Goal: Task Accomplishment & Management: Manage account settings

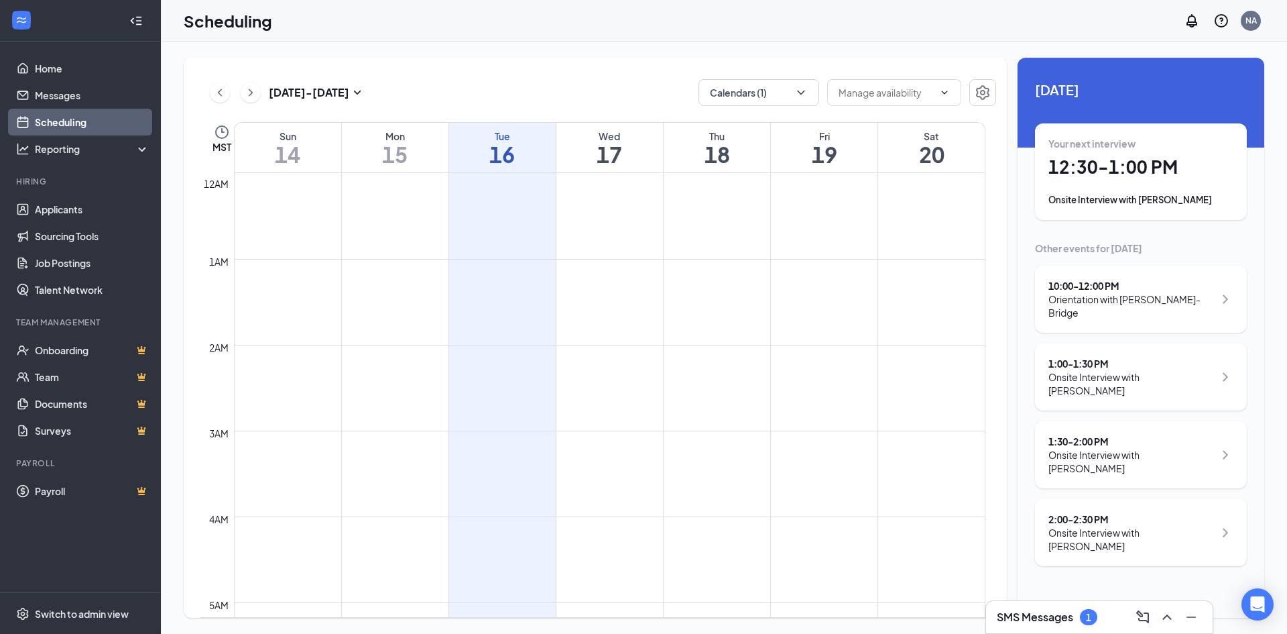
scroll to position [659, 0]
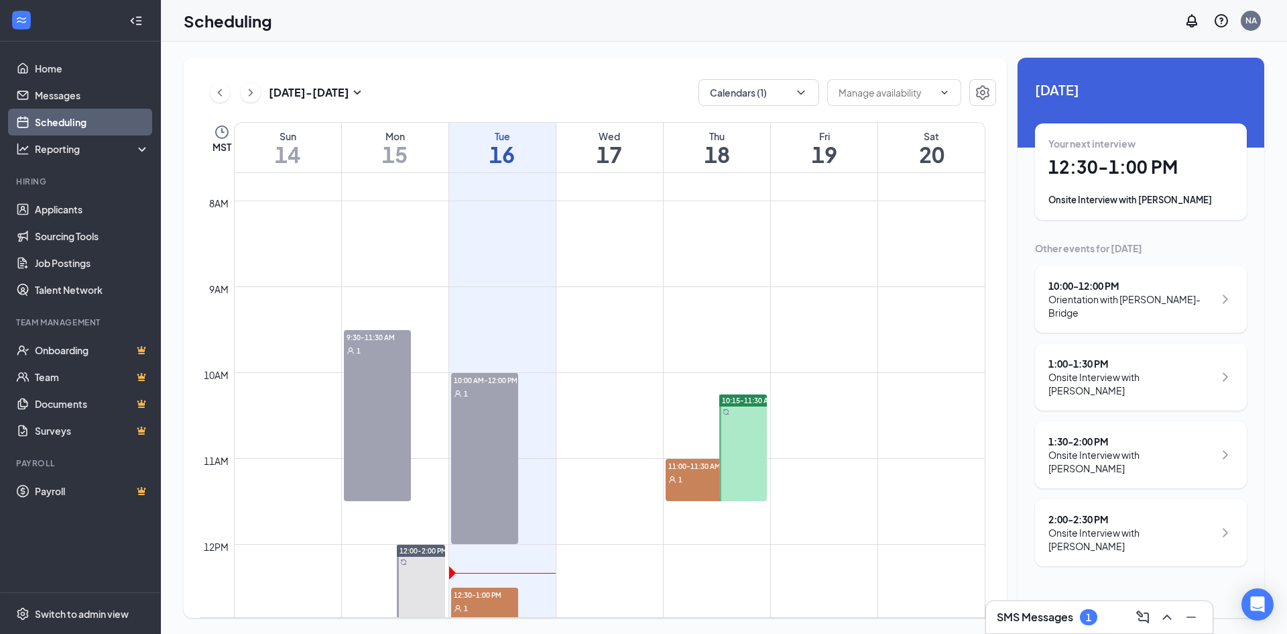
click at [1048, 622] on h3 "SMS Messages" at bounding box center [1035, 616] width 76 height 15
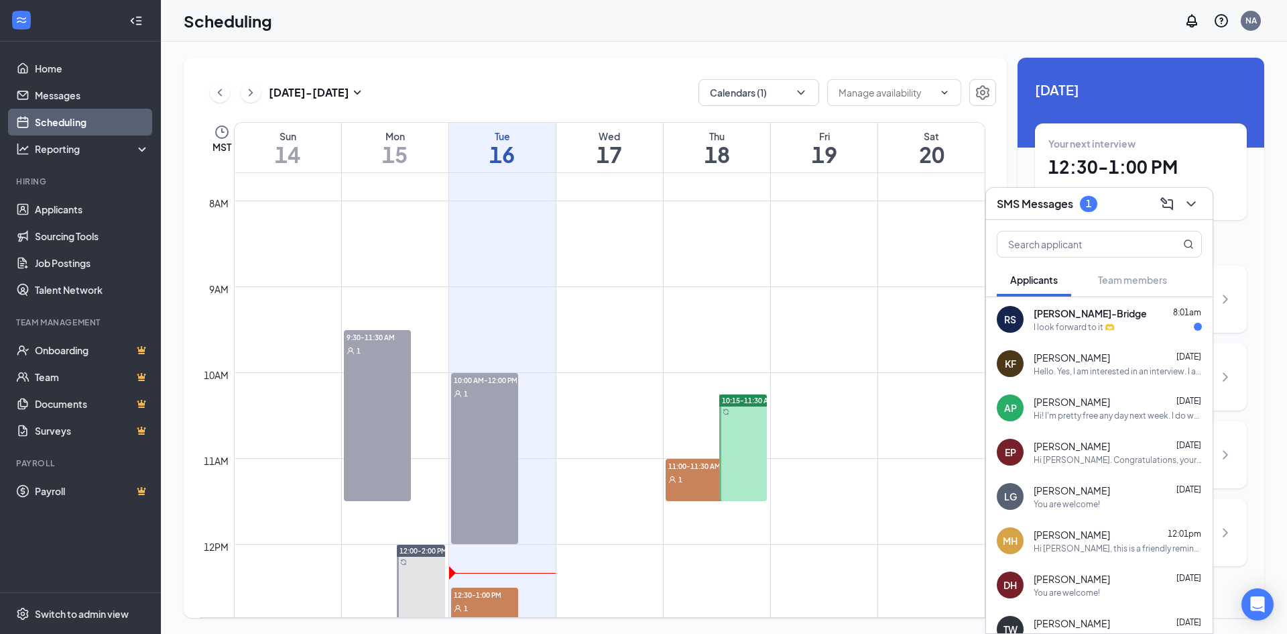
click at [1082, 323] on div "I look forward to it 🫶" at bounding box center [1074, 326] width 81 height 11
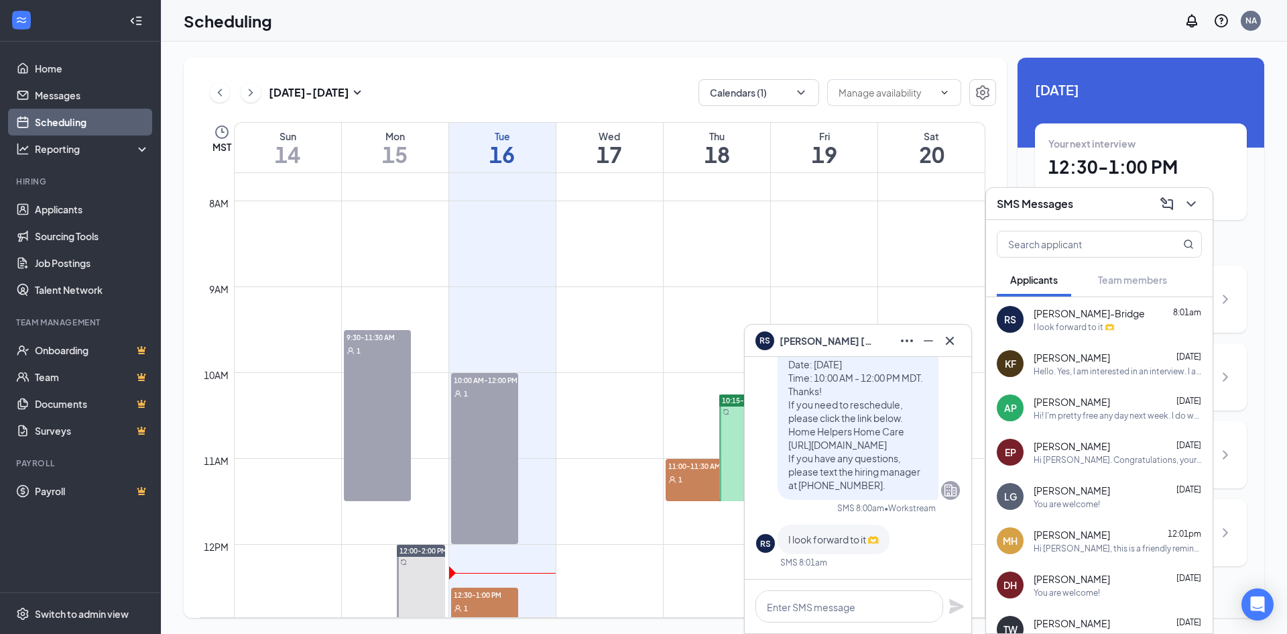
click at [1076, 365] on div "Hello. Yes, I am interested in an interview. I am available this week [DATE], […" at bounding box center [1118, 370] width 168 height 11
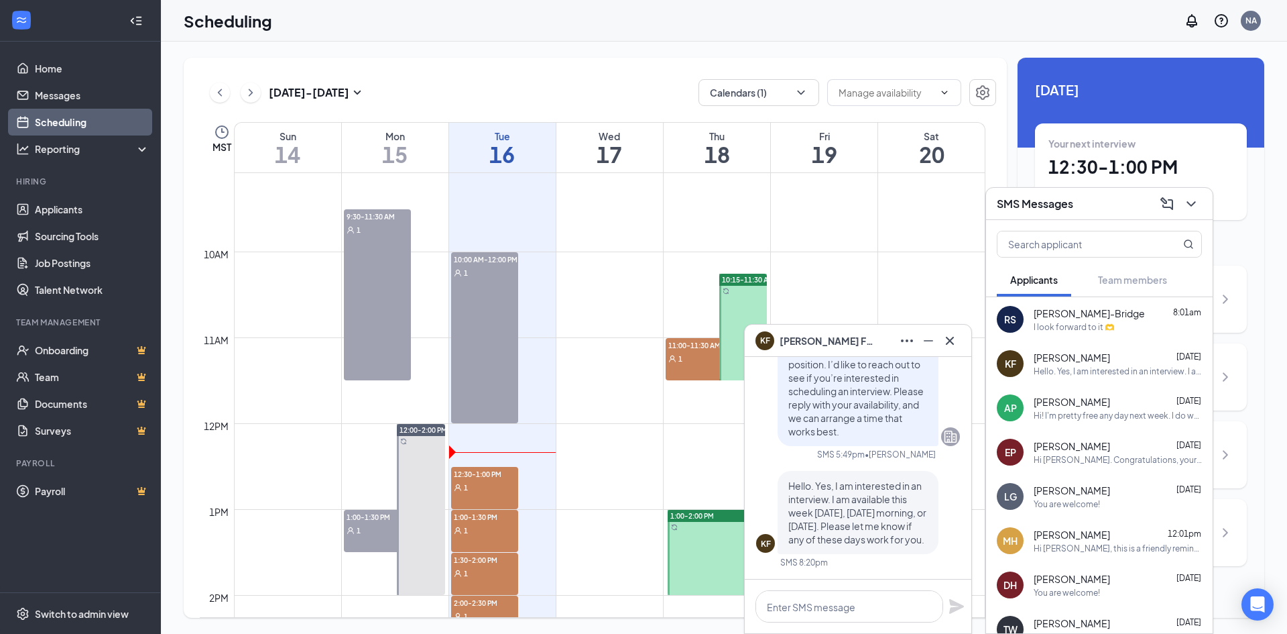
scroll to position [927, 0]
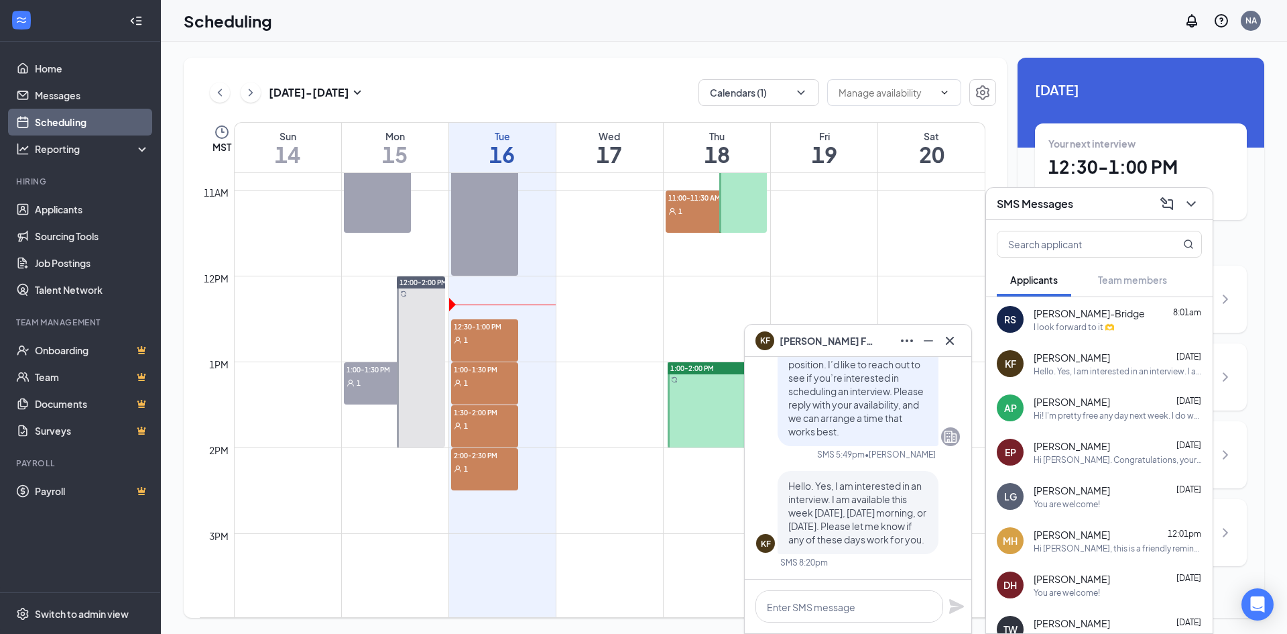
click at [458, 336] on icon "User" at bounding box center [458, 340] width 8 height 8
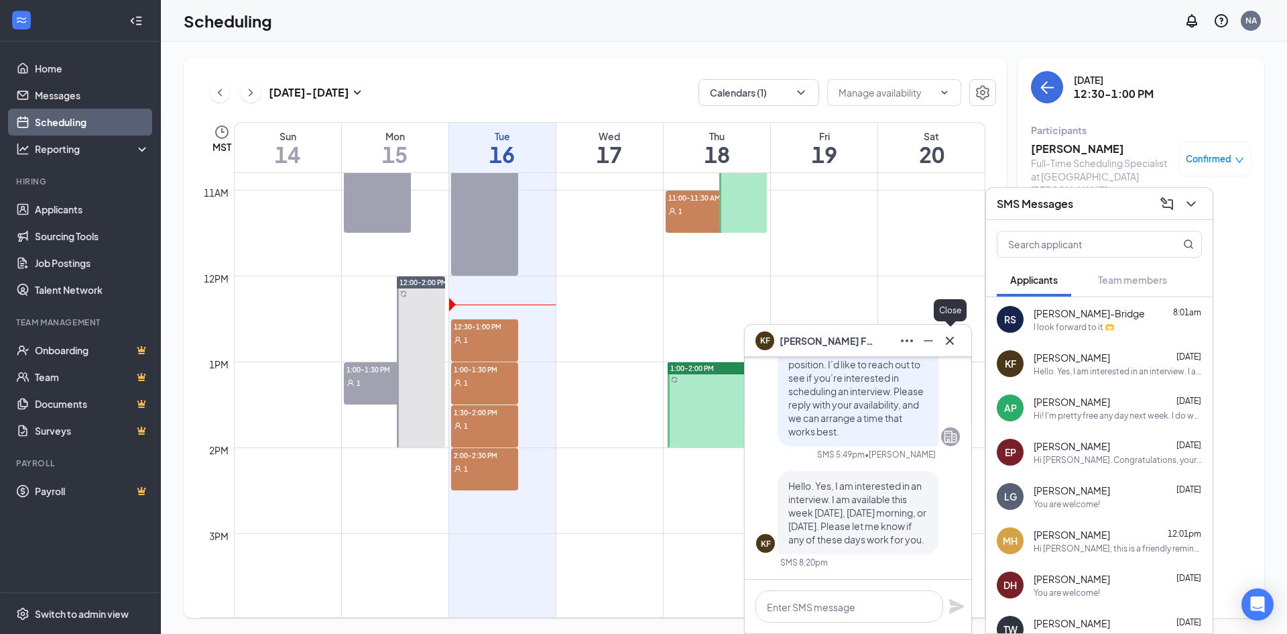
click at [950, 339] on icon "Cross" at bounding box center [950, 341] width 16 height 16
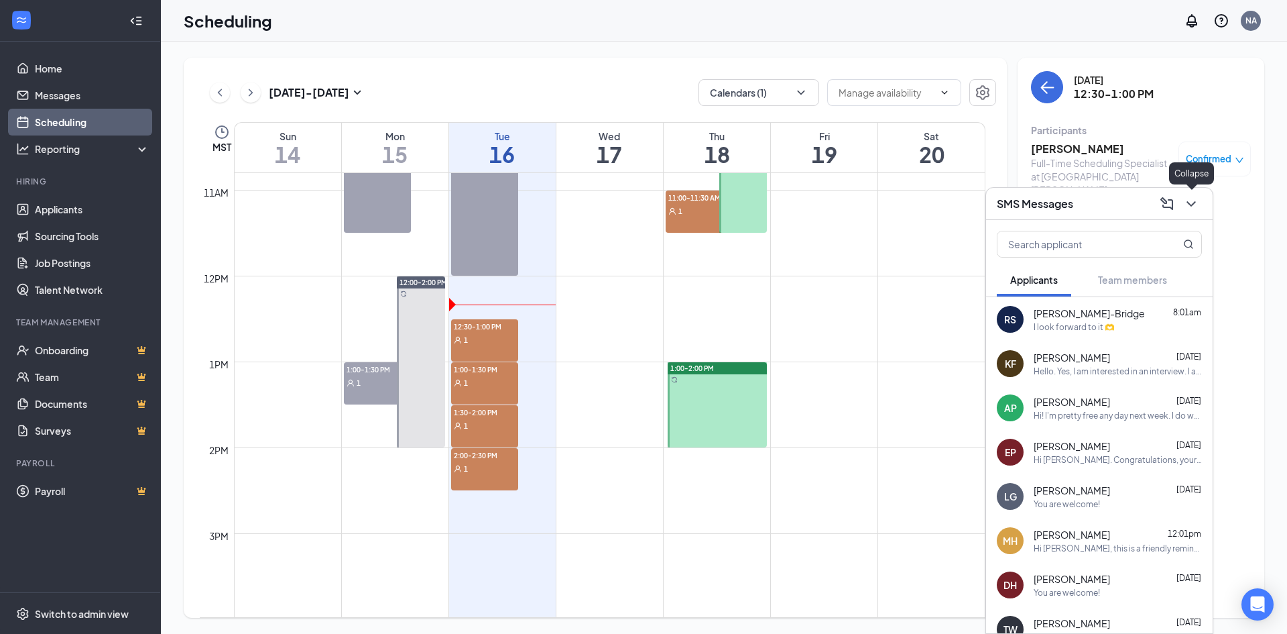
click at [1195, 207] on icon "ChevronDown" at bounding box center [1191, 204] width 16 height 16
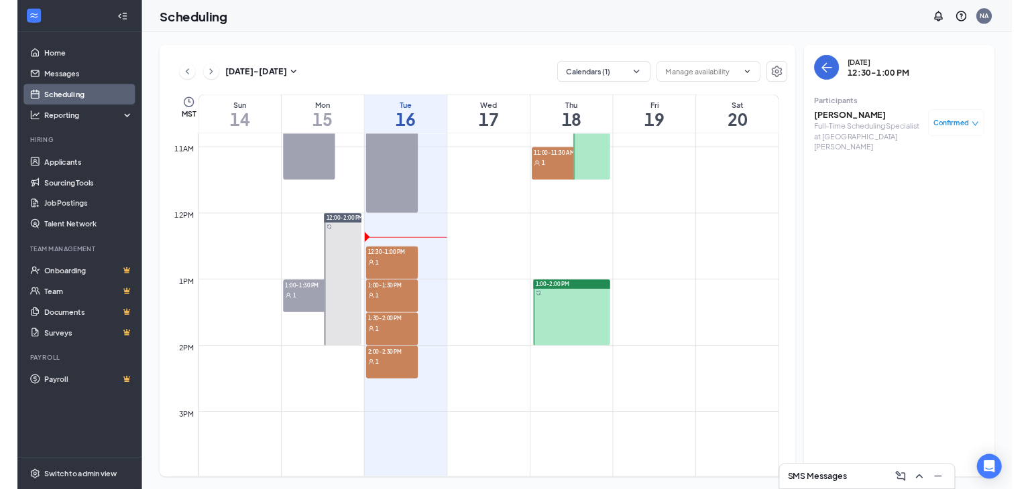
scroll to position [927, 0]
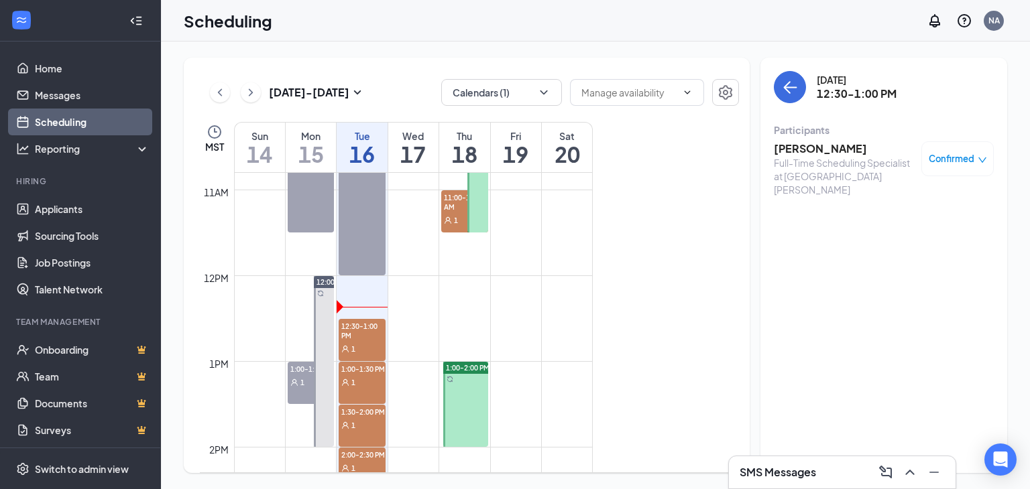
click at [366, 339] on span "12:30-1:00 PM" at bounding box center [362, 330] width 47 height 23
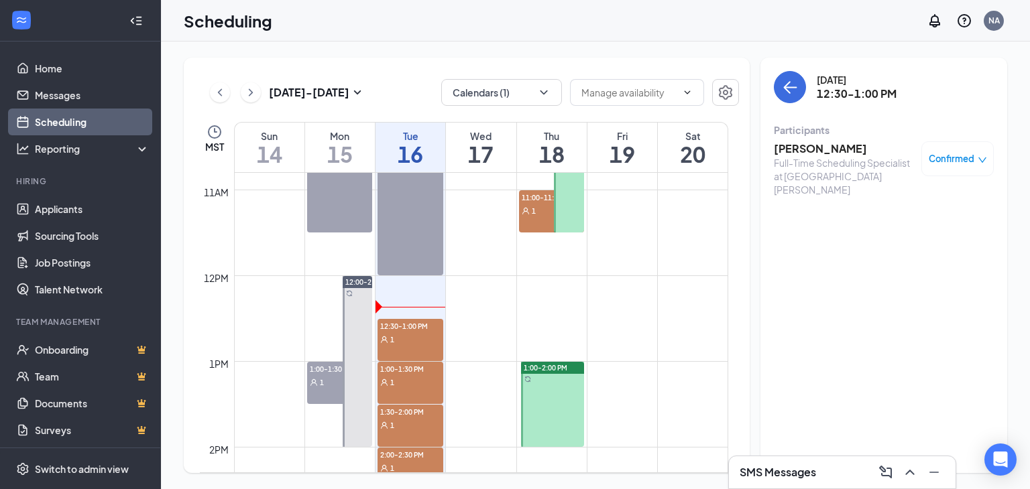
click at [821, 150] on h3 "[PERSON_NAME]" at bounding box center [844, 148] width 141 height 15
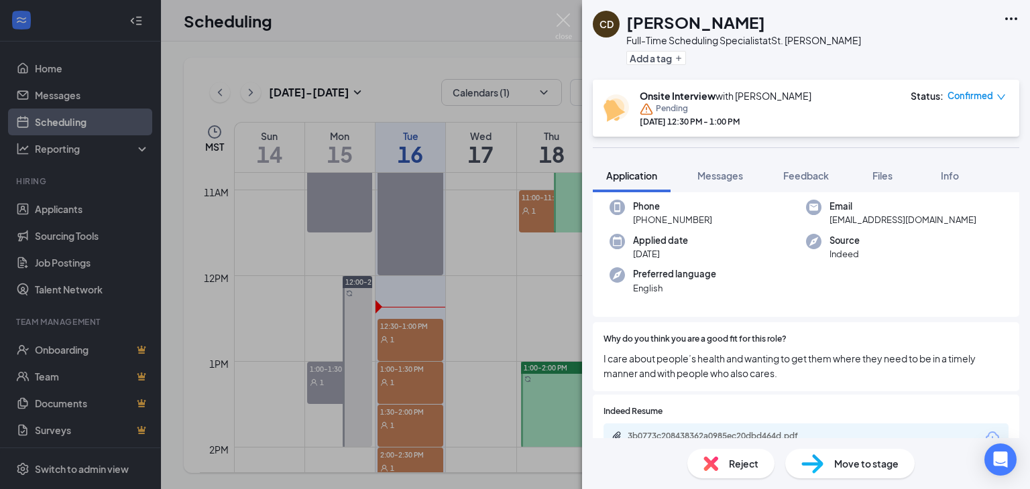
scroll to position [134, 0]
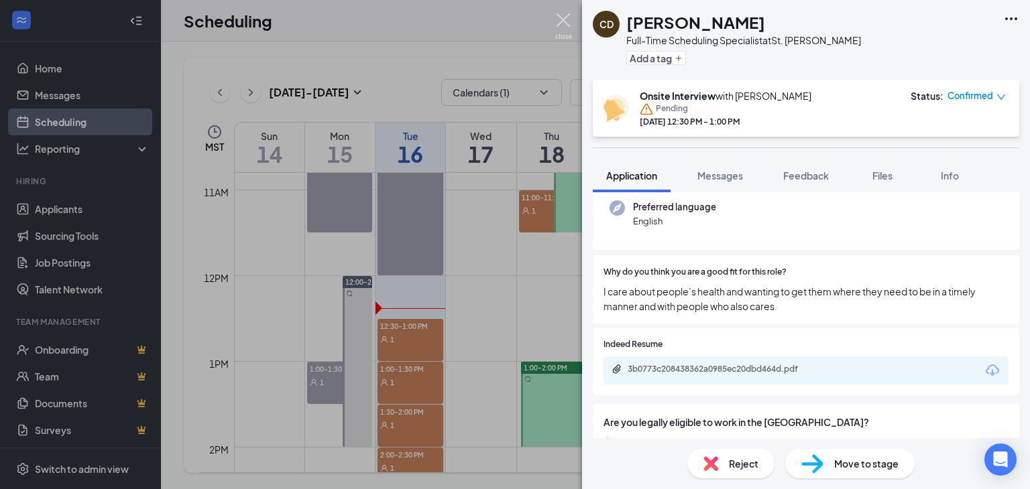
click at [563, 19] on img at bounding box center [563, 26] width 17 height 26
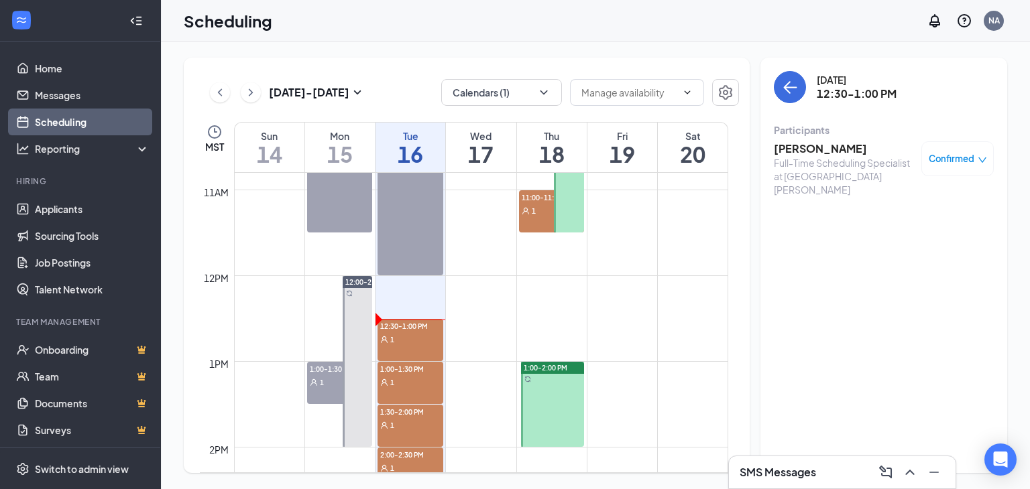
click at [410, 341] on div "1" at bounding box center [410, 339] width 66 height 13
click at [830, 151] on h3 "[PERSON_NAME]" at bounding box center [844, 148] width 141 height 15
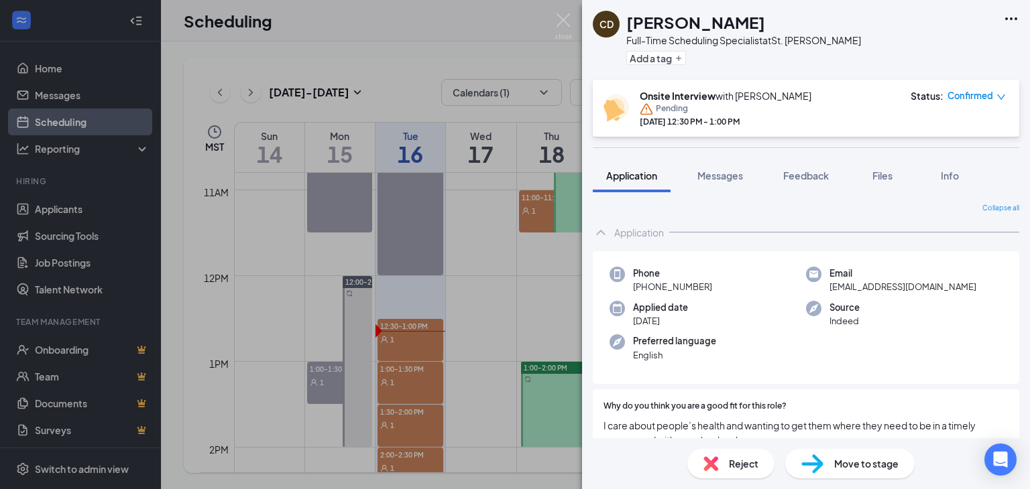
click at [999, 95] on icon "down" at bounding box center [1000, 97] width 9 height 9
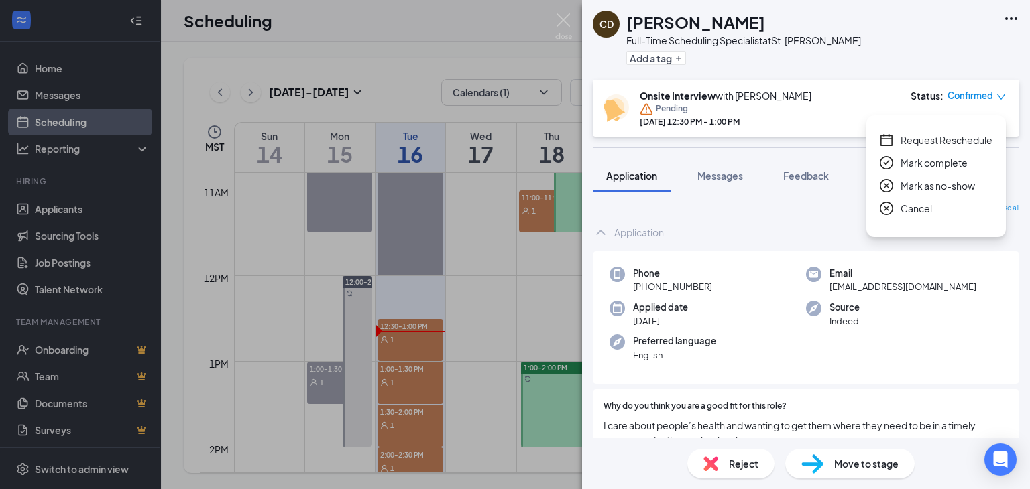
click at [922, 184] on span "Mark as no-show" at bounding box center [937, 185] width 74 height 15
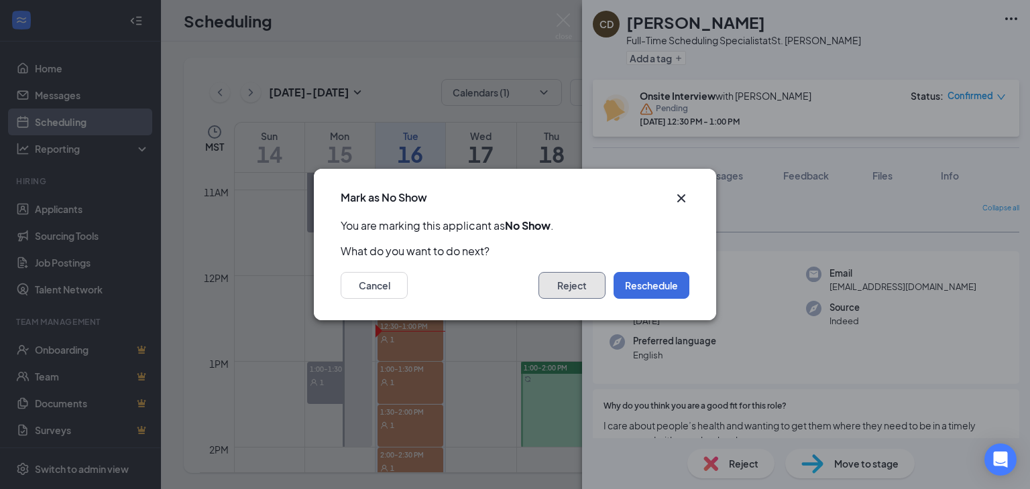
click at [572, 298] on button "Reject" at bounding box center [571, 285] width 67 height 27
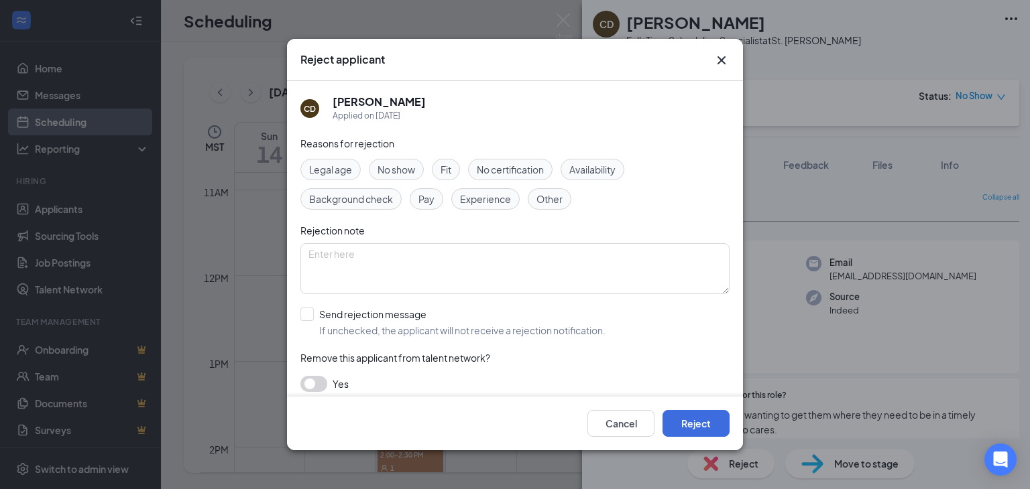
click at [384, 168] on span "No show" at bounding box center [396, 169] width 38 height 15
click at [691, 422] on button "Reject" at bounding box center [695, 423] width 67 height 27
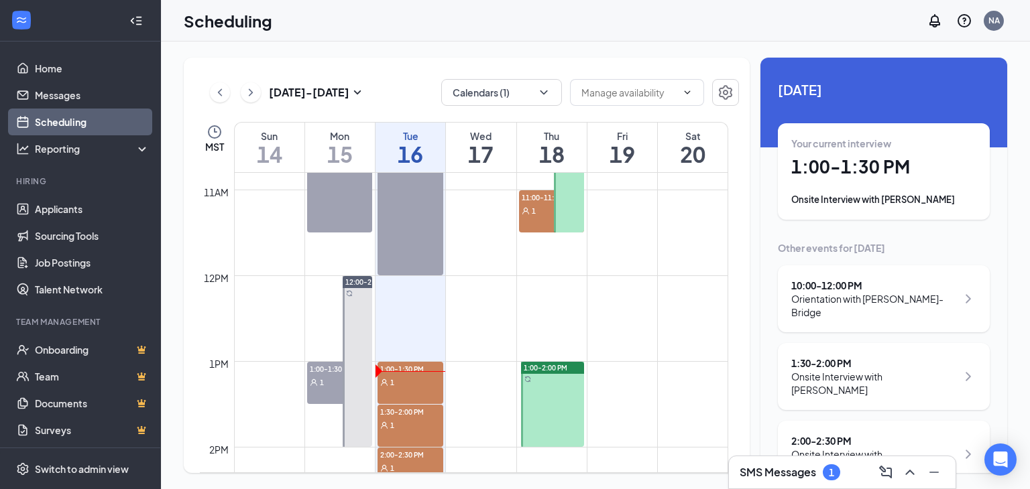
click at [935, 97] on span "[DATE]" at bounding box center [884, 89] width 212 height 21
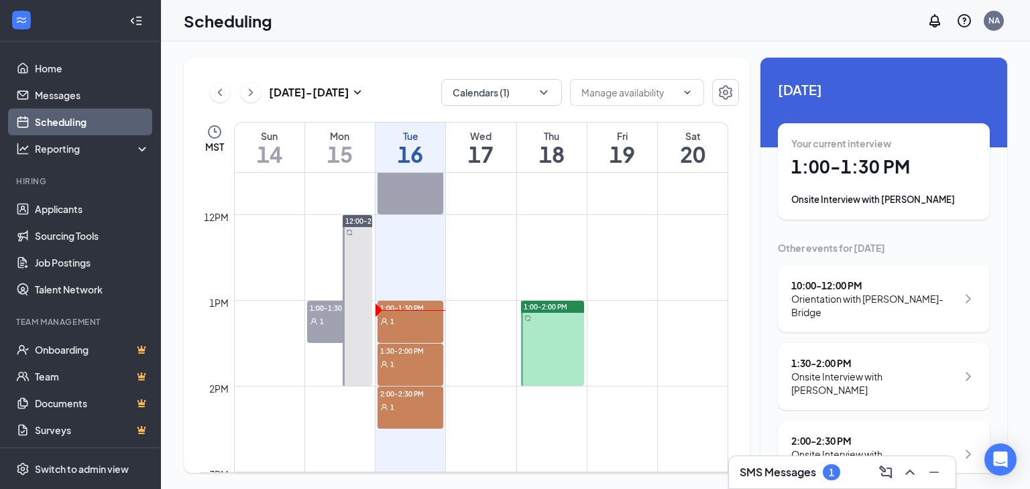
scroll to position [1061, 0]
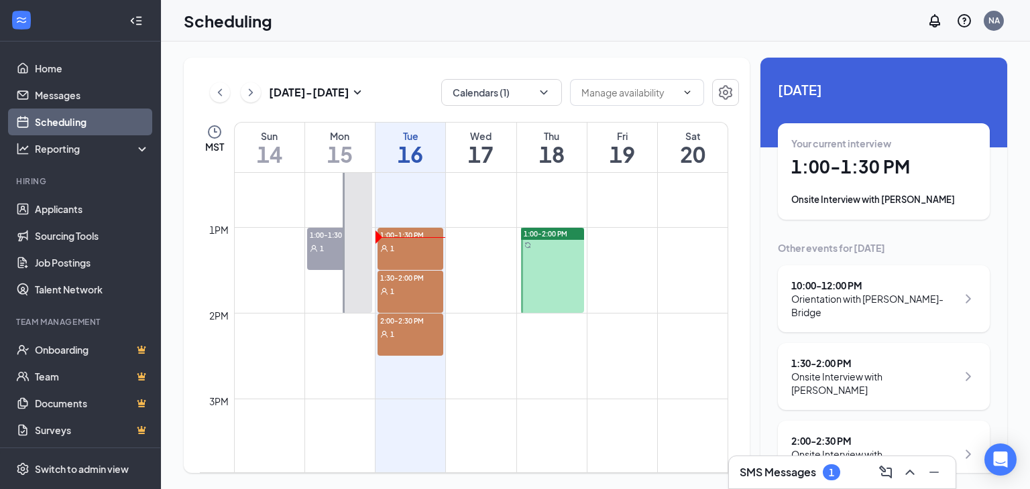
click at [405, 251] on div "1" at bounding box center [410, 247] width 66 height 13
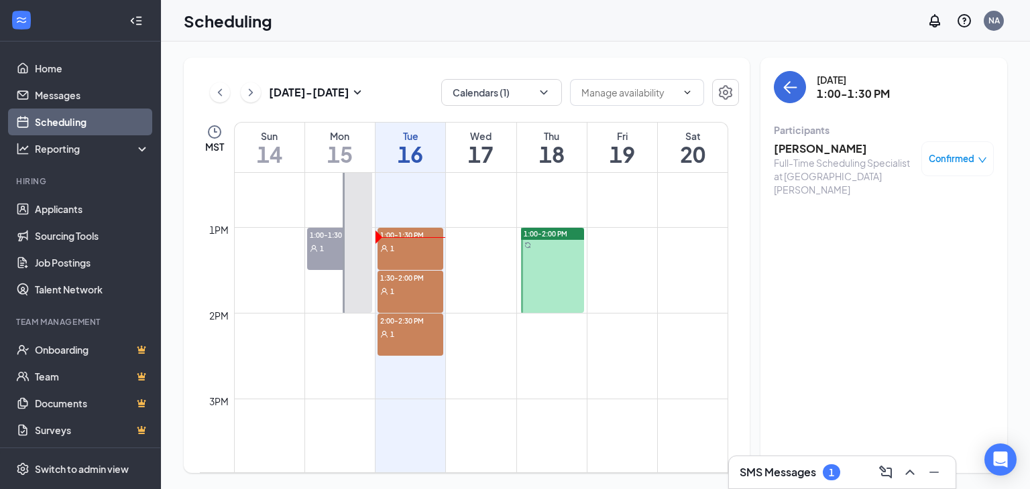
click at [799, 154] on h3 "[PERSON_NAME]" at bounding box center [844, 148] width 141 height 15
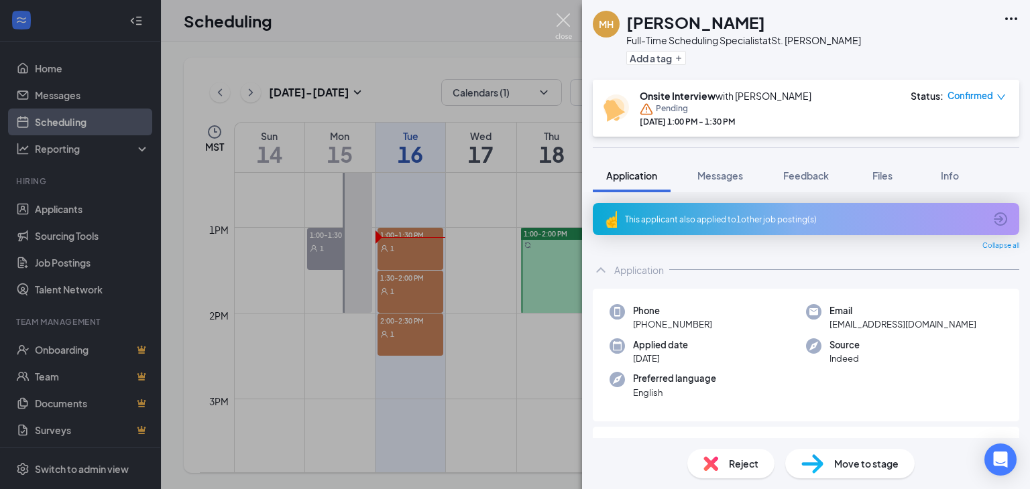
click at [562, 23] on img at bounding box center [563, 26] width 17 height 26
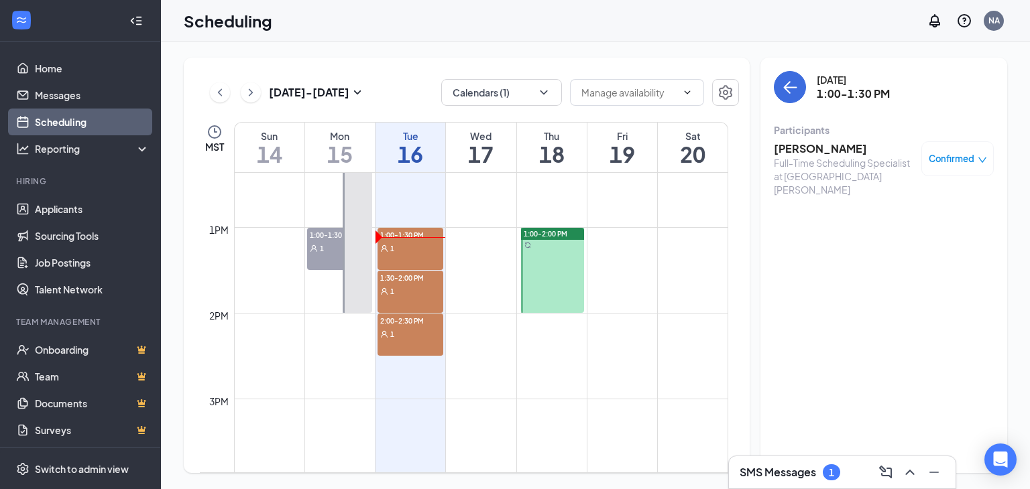
click at [787, 469] on h3 "SMS Messages" at bounding box center [778, 472] width 76 height 15
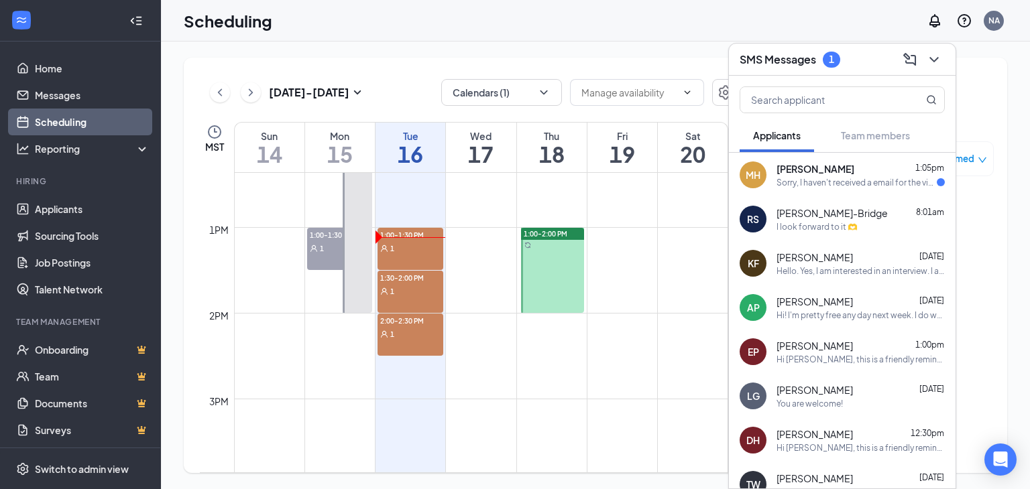
click at [818, 186] on div "Sorry, I haven't received a email for the video interview link. Did I miss it?" at bounding box center [856, 182] width 160 height 11
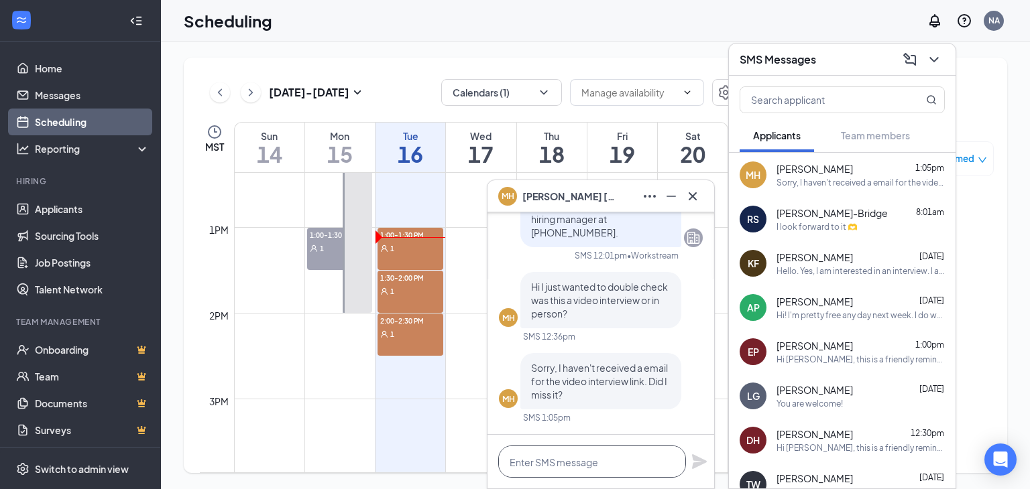
click at [542, 461] on textarea at bounding box center [592, 462] width 188 height 32
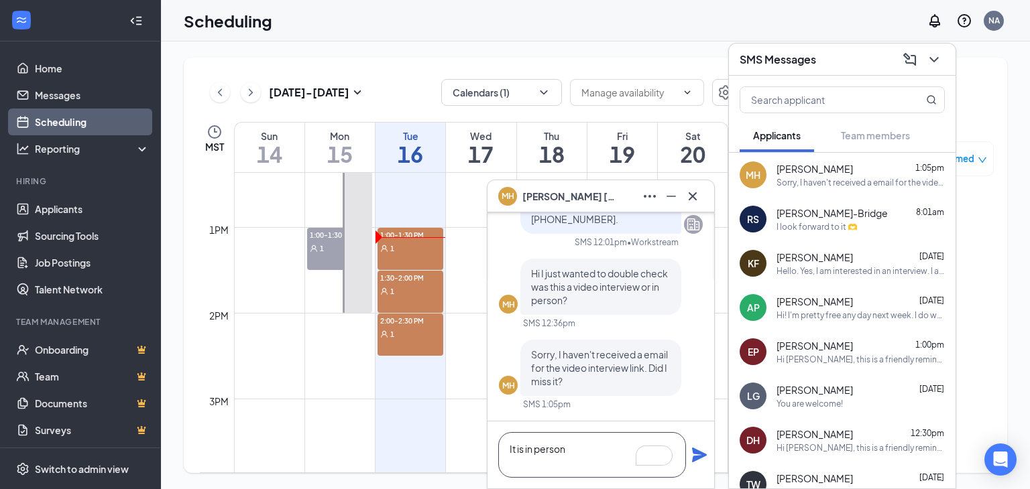
type textarea "It is in person"
click at [697, 457] on icon "Plane" at bounding box center [699, 455] width 15 height 15
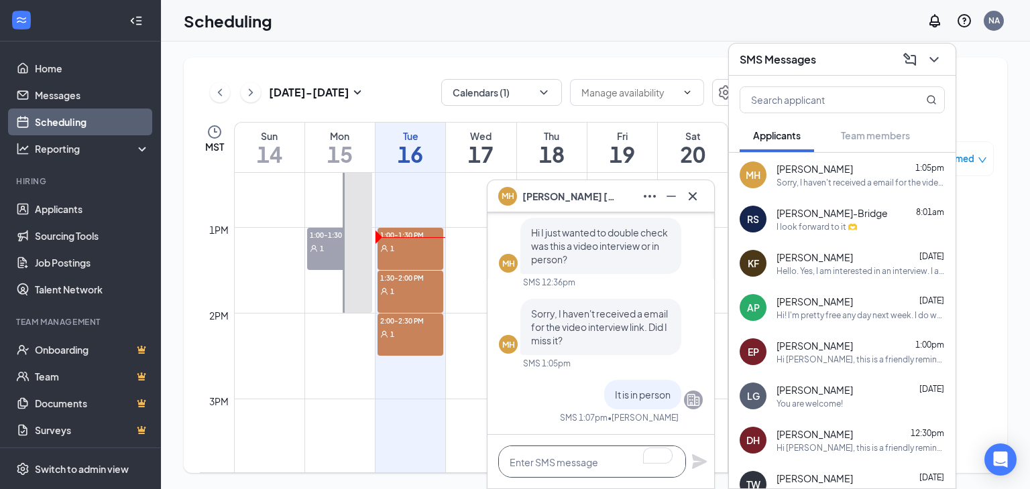
click at [539, 462] on textarea "To enrich screen reader interactions, please activate Accessibility in Grammarl…" at bounding box center [592, 462] width 188 height 32
type textarea "Are you in [GEOGRAPHIC_DATA][PERSON_NAME]?"
click at [698, 458] on icon "Plane" at bounding box center [699, 455] width 15 height 15
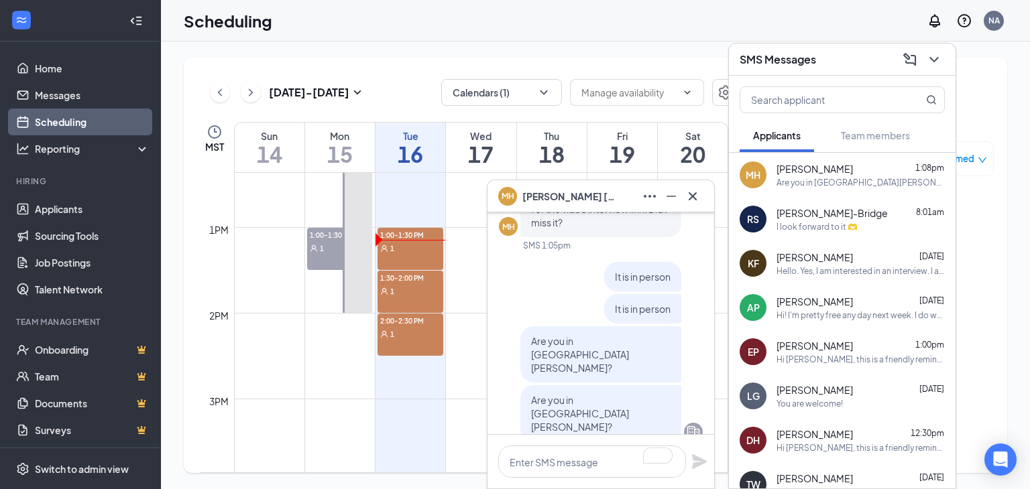
scroll to position [-134, 0]
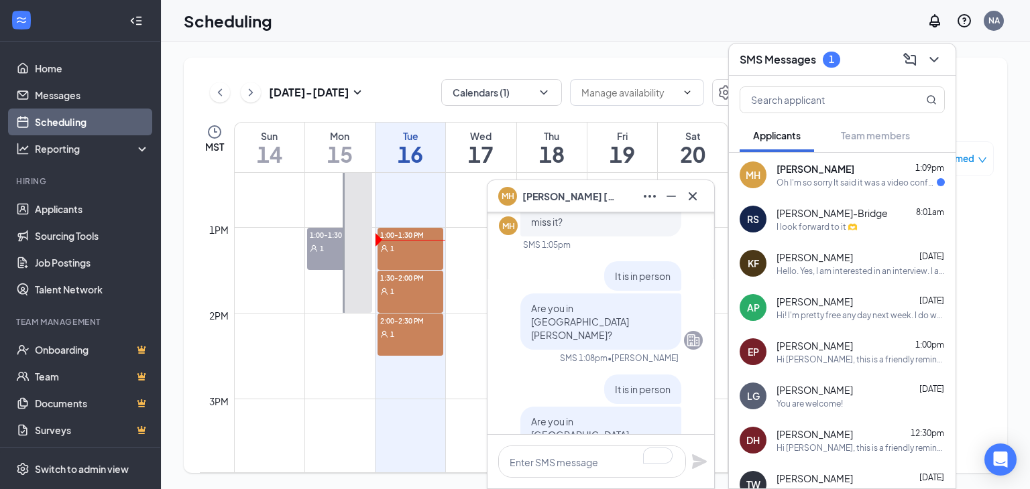
click at [829, 184] on div "Oh I'm so sorry It said it was a video conference. Is there anyway to reschedul…" at bounding box center [856, 182] width 160 height 11
click at [780, 184] on div "Oh I'm so sorry It said it was a video conference. Is there anyway to reschedul…" at bounding box center [860, 182] width 168 height 11
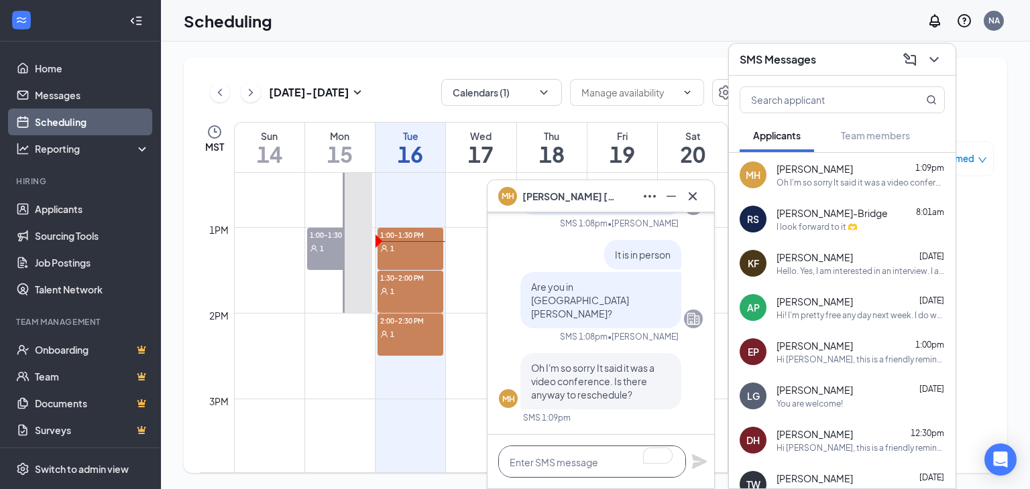
click at [544, 467] on textarea "To enrich screen reader interactions, please activate Accessibility in Grammarl…" at bounding box center [592, 462] width 188 height 32
type textarea "Yes can you come later [DATE]?"
click at [701, 461] on icon "Plane" at bounding box center [699, 462] width 15 height 15
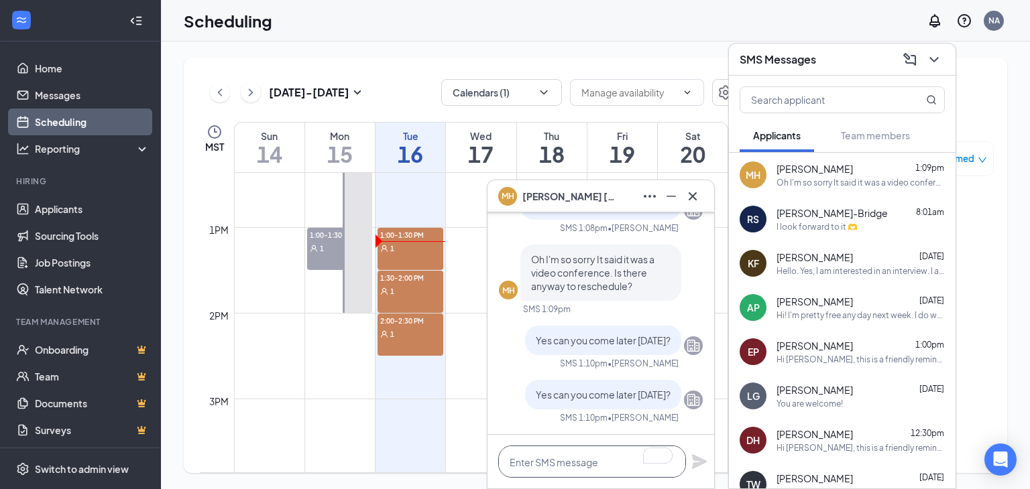
click at [554, 463] on textarea "To enrich screen reader interactions, please activate Accessibility in Grammarl…" at bounding box center [592, 462] width 188 height 32
drag, startPoint x: 574, startPoint y: 452, endPoint x: 646, endPoint y: 472, distance: 75.2
click at [575, 453] on textarea "At 2:30?" at bounding box center [592, 455] width 188 height 46
type textarea "At 2:30?"
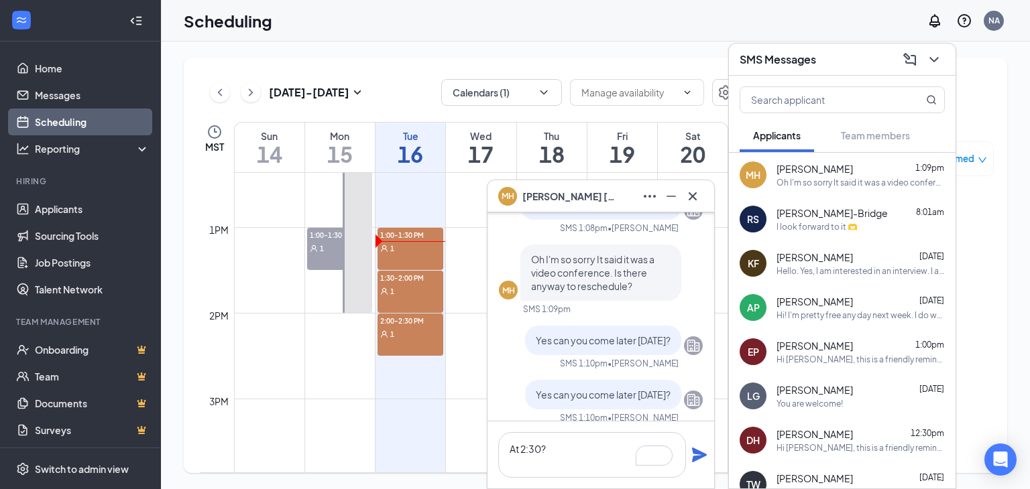
click at [698, 455] on icon "Plane" at bounding box center [699, 455] width 16 height 16
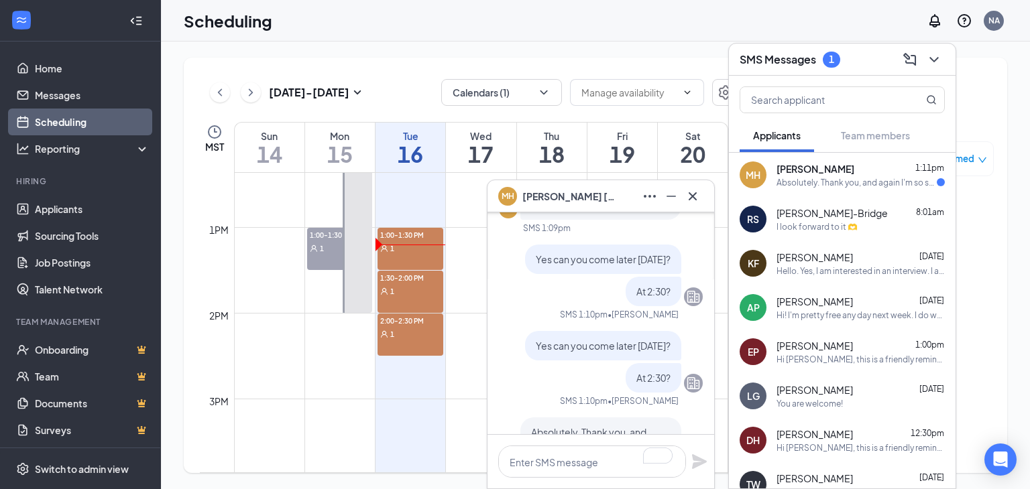
scroll to position [-145, 0]
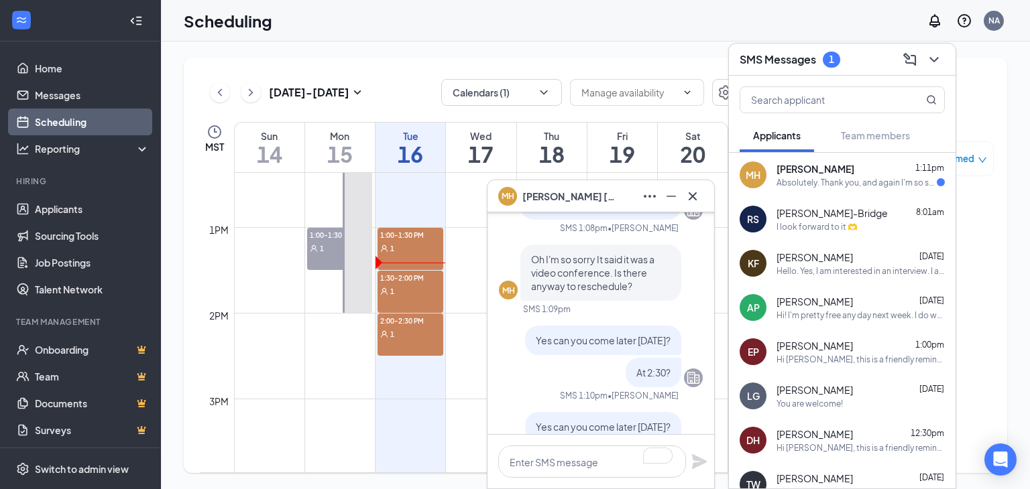
click at [996, 64] on div "[DATE] 1:00-1:30 PM Participants [PERSON_NAME] Full-Time Scheduling Specialist …" at bounding box center [883, 266] width 247 height 416
click at [811, 172] on span "[PERSON_NAME]" at bounding box center [815, 168] width 78 height 13
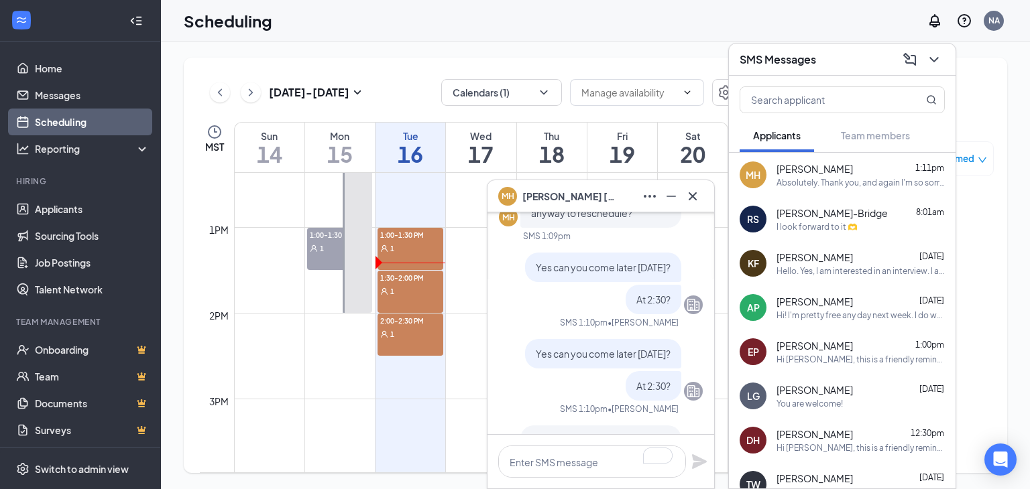
scroll to position [0, 0]
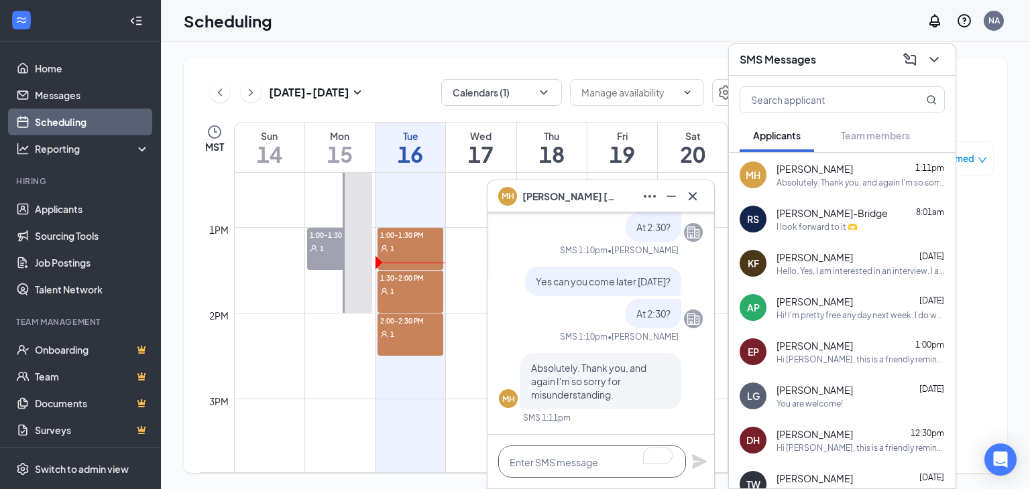
click at [542, 451] on textarea "To enrich screen reader interactions, please activate Accessibility in Grammarl…" at bounding box center [592, 462] width 188 height 32
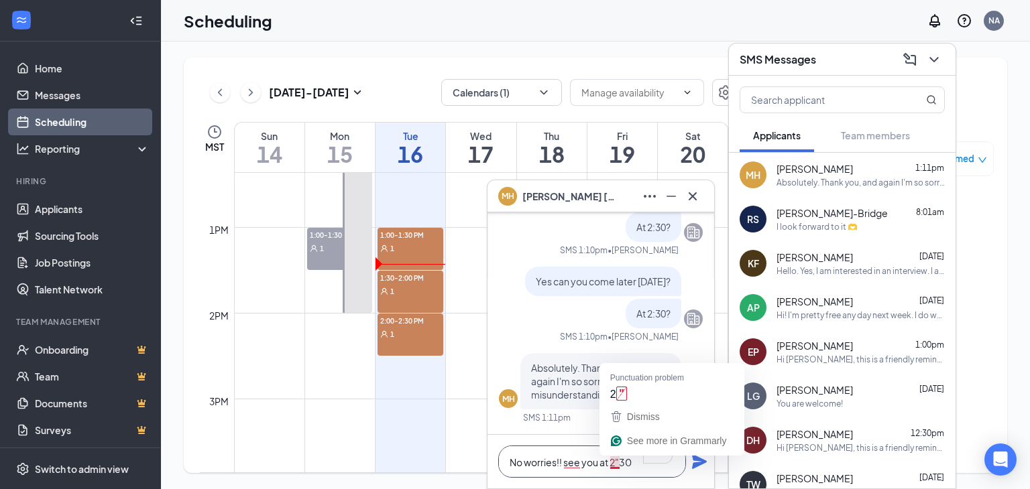
click at [620, 461] on textarea "No worries!! see you at 2"30" at bounding box center [592, 462] width 188 height 32
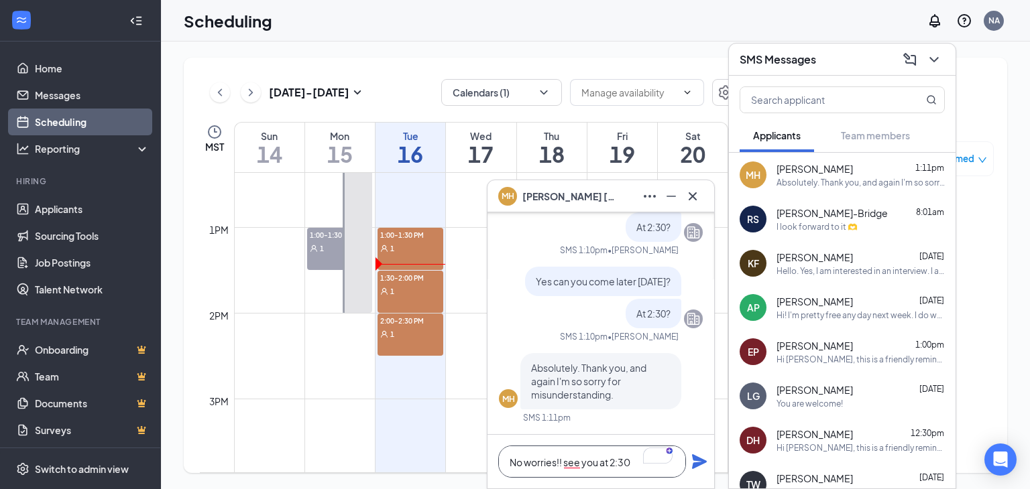
type textarea "No worries!! see you at 2:30"
click at [699, 457] on icon "Plane" at bounding box center [699, 462] width 16 height 16
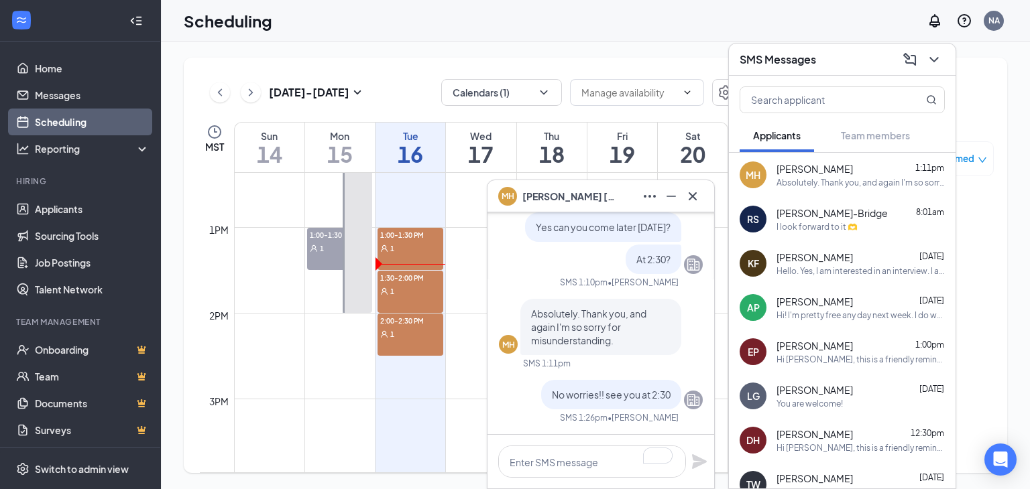
click at [406, 254] on div "1:00-1:30 PM 1" at bounding box center [410, 249] width 66 height 42
drag, startPoint x: 696, startPoint y: 192, endPoint x: 704, endPoint y: 188, distance: 8.7
click at [696, 191] on icon "Cross" at bounding box center [693, 196] width 16 height 16
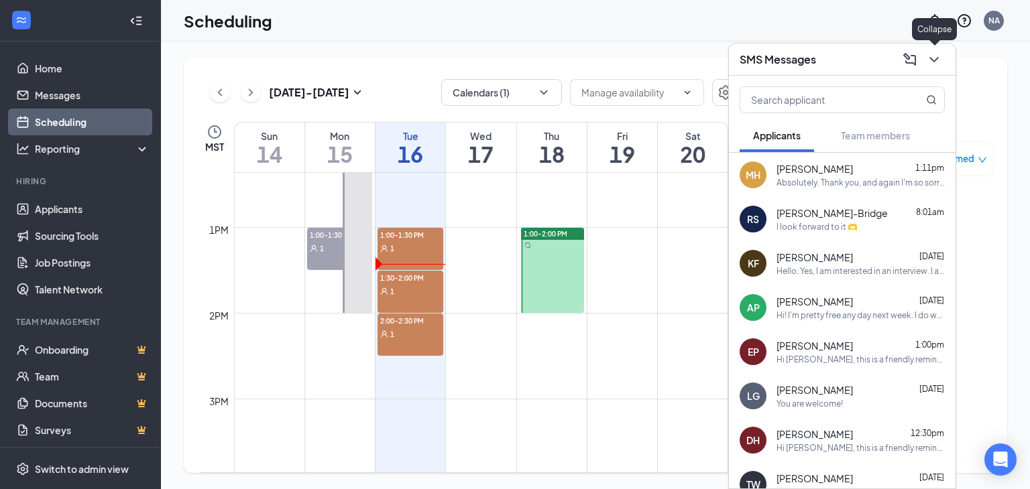
click at [933, 59] on icon "ChevronDown" at bounding box center [934, 60] width 16 height 16
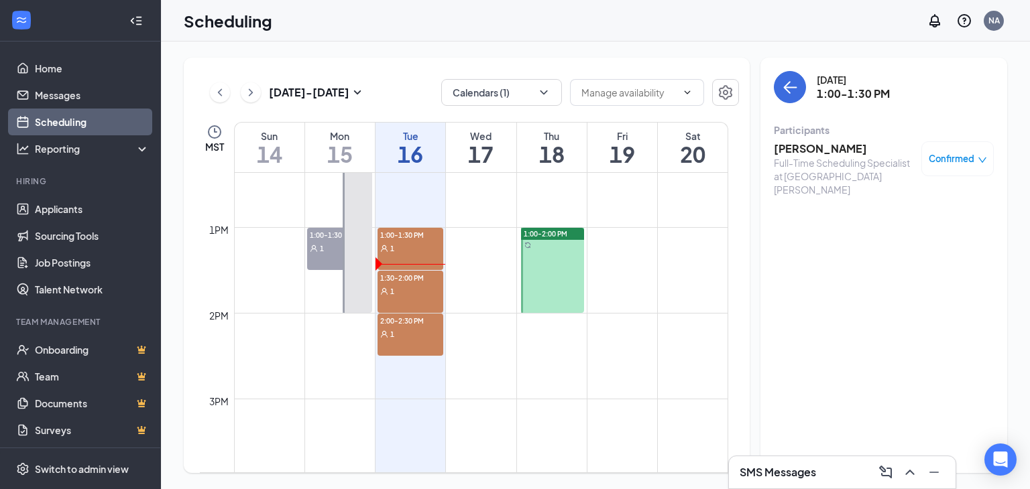
click at [415, 244] on div "1" at bounding box center [410, 247] width 66 height 13
click at [815, 459] on div "SMS Messages" at bounding box center [842, 473] width 227 height 32
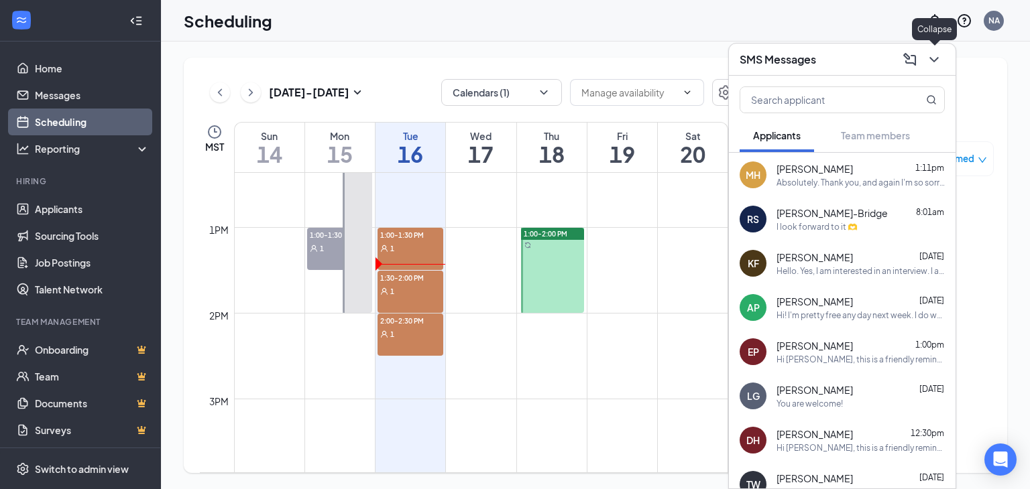
click at [936, 63] on icon "ChevronDown" at bounding box center [934, 60] width 16 height 16
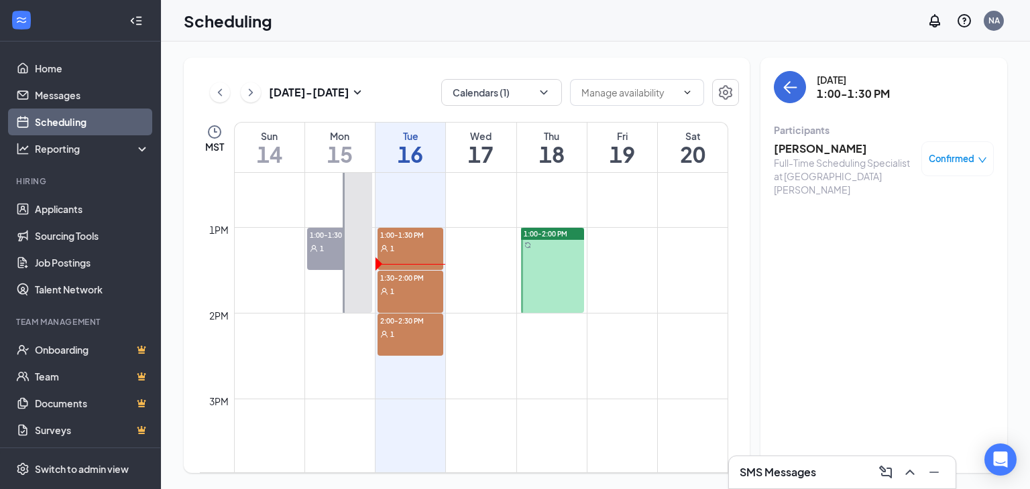
click at [963, 156] on span "Confirmed" at bounding box center [952, 158] width 46 height 13
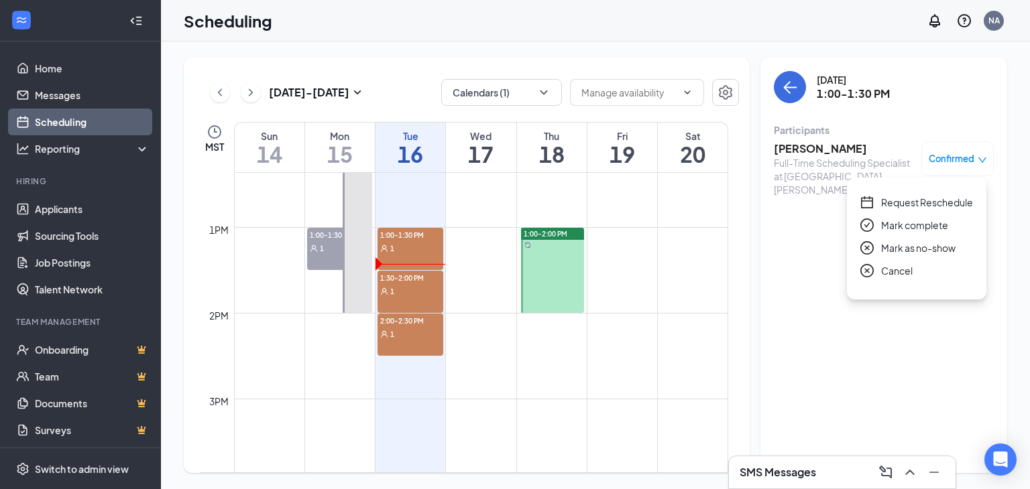
click at [915, 199] on span "Request Reschedule" at bounding box center [927, 202] width 92 height 15
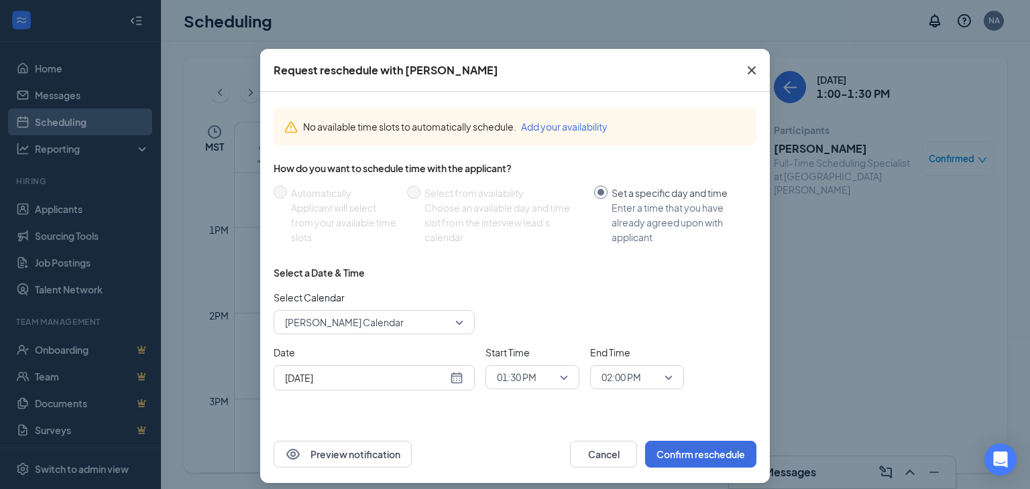
scroll to position [28, 0]
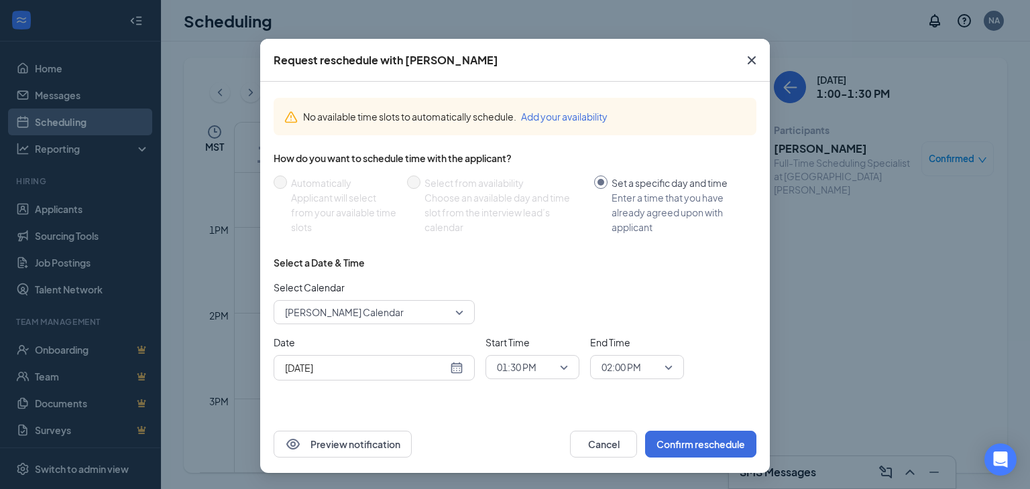
click at [748, 60] on icon "Cross" at bounding box center [752, 60] width 16 height 16
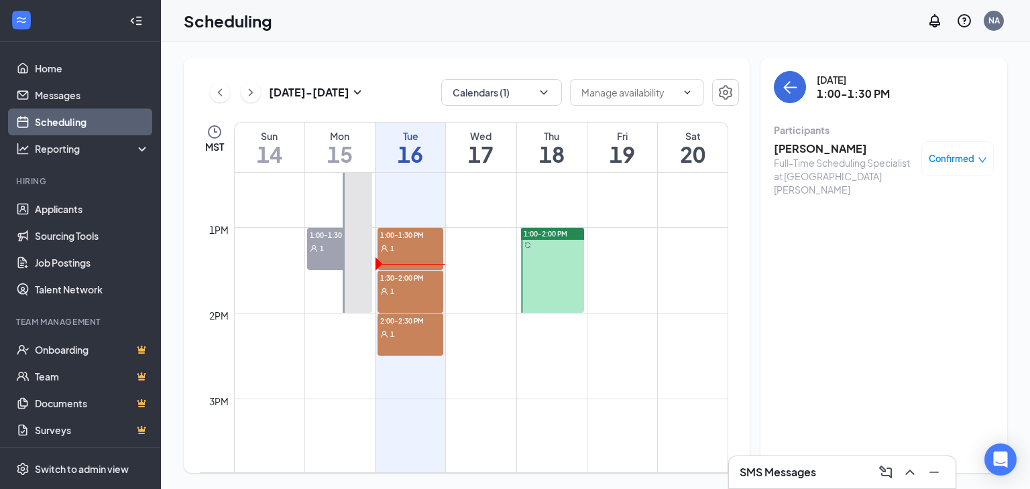
click at [408, 243] on div "1" at bounding box center [410, 247] width 66 height 13
click at [401, 290] on div "1" at bounding box center [410, 290] width 66 height 13
click at [408, 251] on div "1" at bounding box center [410, 247] width 66 height 13
click at [961, 159] on span "Confirmed" at bounding box center [952, 158] width 46 height 13
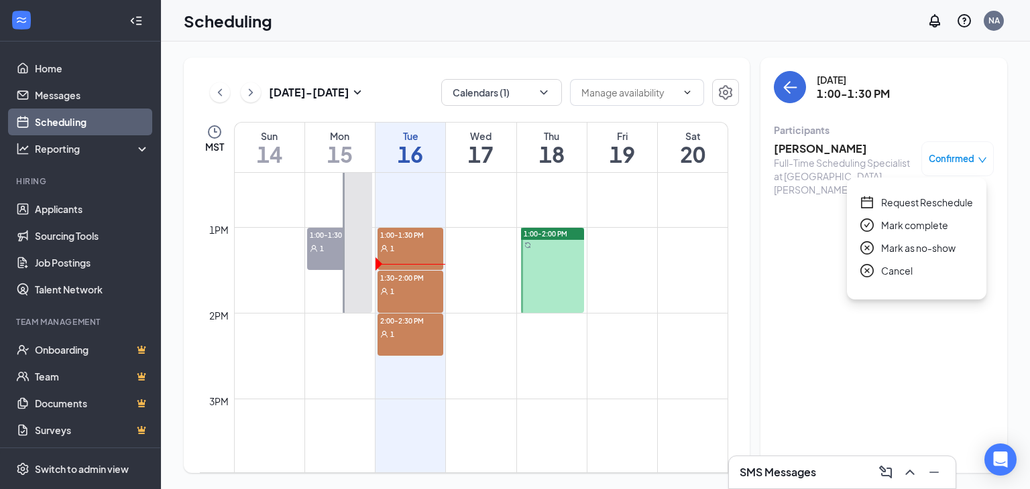
click at [911, 199] on span "Request Reschedule" at bounding box center [927, 202] width 92 height 15
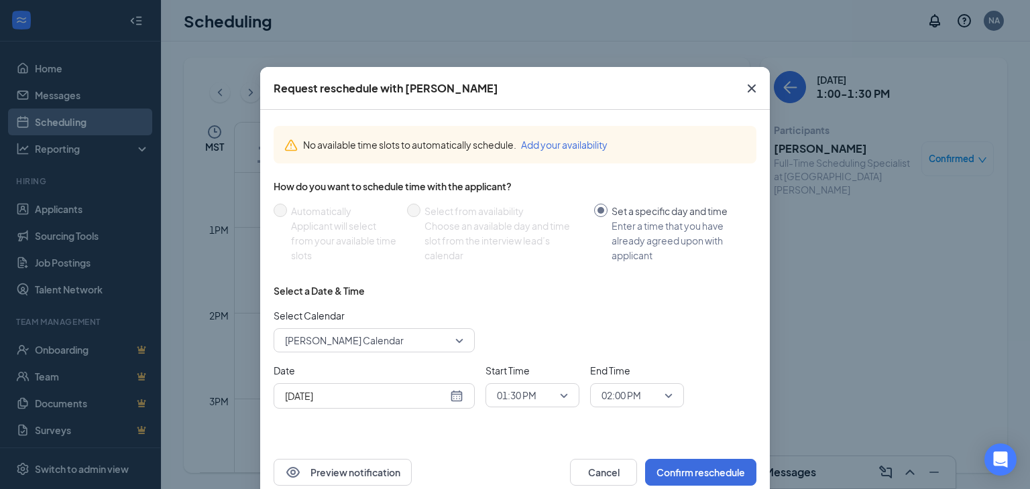
click at [518, 396] on span "01:30 PM" at bounding box center [517, 396] width 40 height 20
click at [519, 349] on span "02:30 PM" at bounding box center [516, 349] width 40 height 15
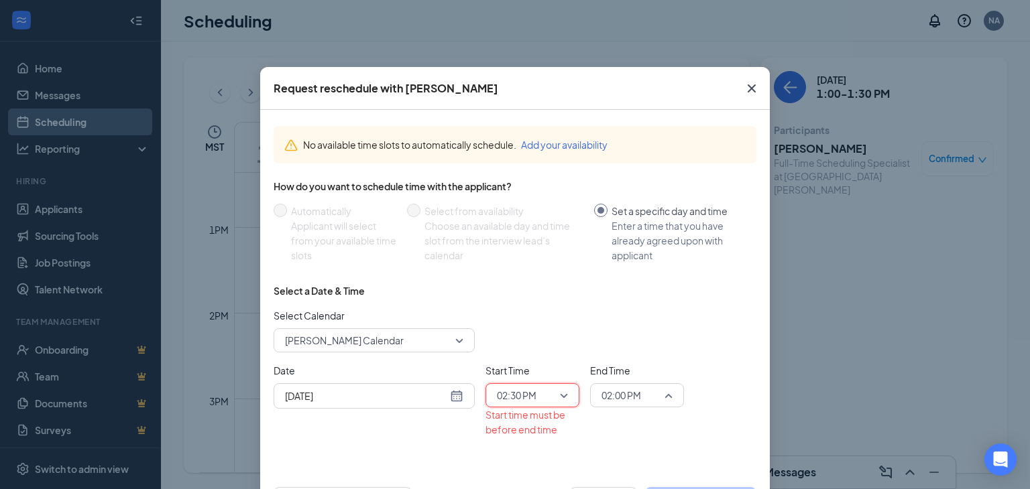
click at [613, 391] on span "02:00 PM" at bounding box center [621, 396] width 40 height 20
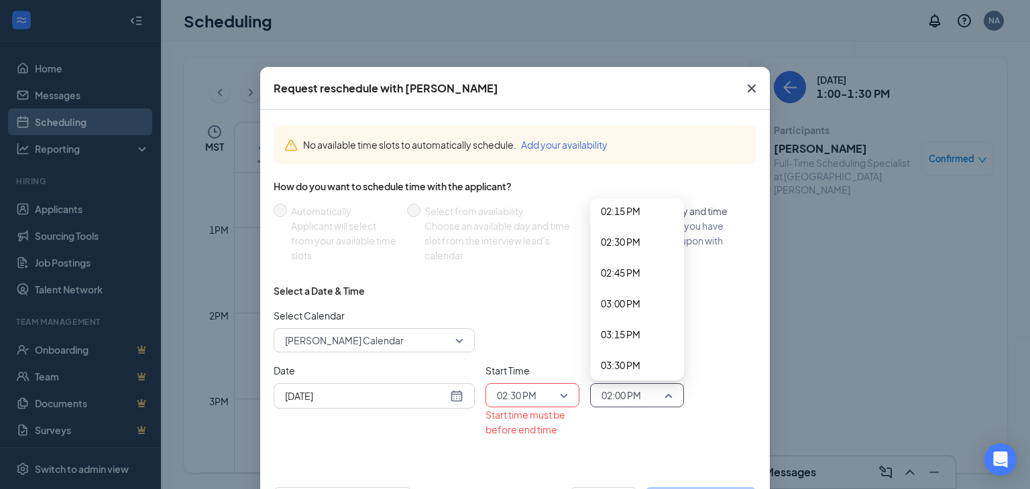
scroll to position [1789, 0]
click at [618, 281] on span "03:00 PM" at bounding box center [621, 282] width 40 height 15
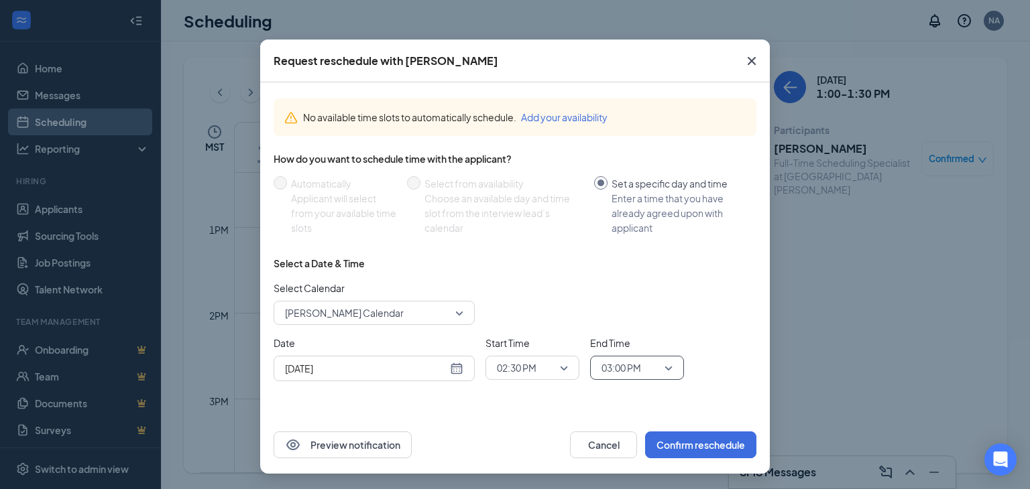
scroll to position [28, 0]
click at [665, 434] on button "Confirm reschedule" at bounding box center [700, 444] width 111 height 27
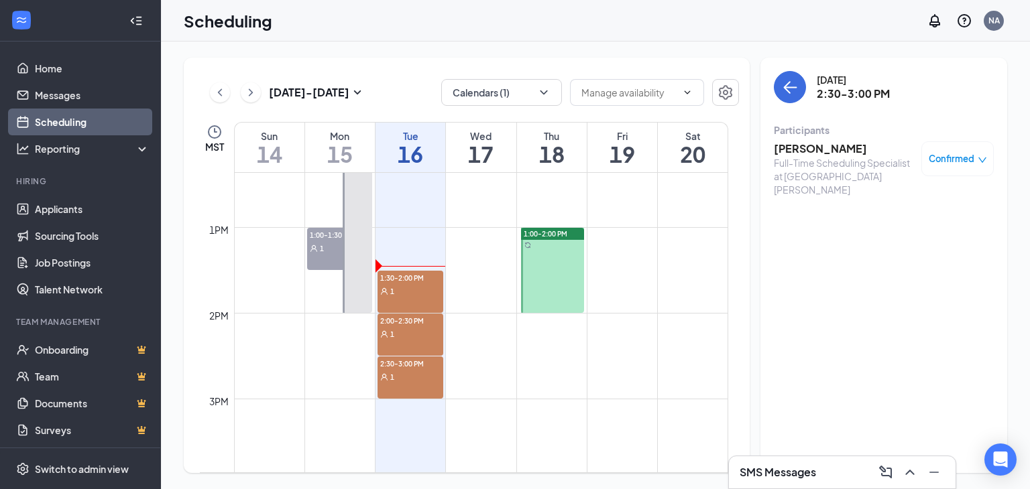
scroll to position [0, 0]
click at [917, 257] on div "[DATE] 2:30-3:00 PM Participants [PERSON_NAME] Full-Time Scheduling Specialist …" at bounding box center [883, 266] width 247 height 416
click at [396, 340] on div "2:00-2:30 PM 1" at bounding box center [410, 335] width 66 height 42
click at [787, 147] on h3 "[PERSON_NAME]" at bounding box center [844, 148] width 141 height 15
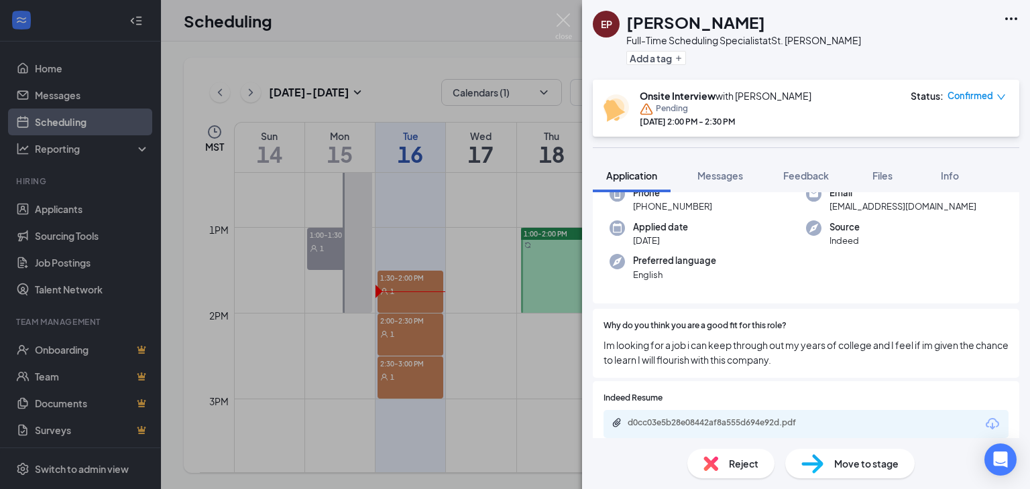
scroll to position [201, 0]
